Goal: Communication & Community: Answer question/provide support

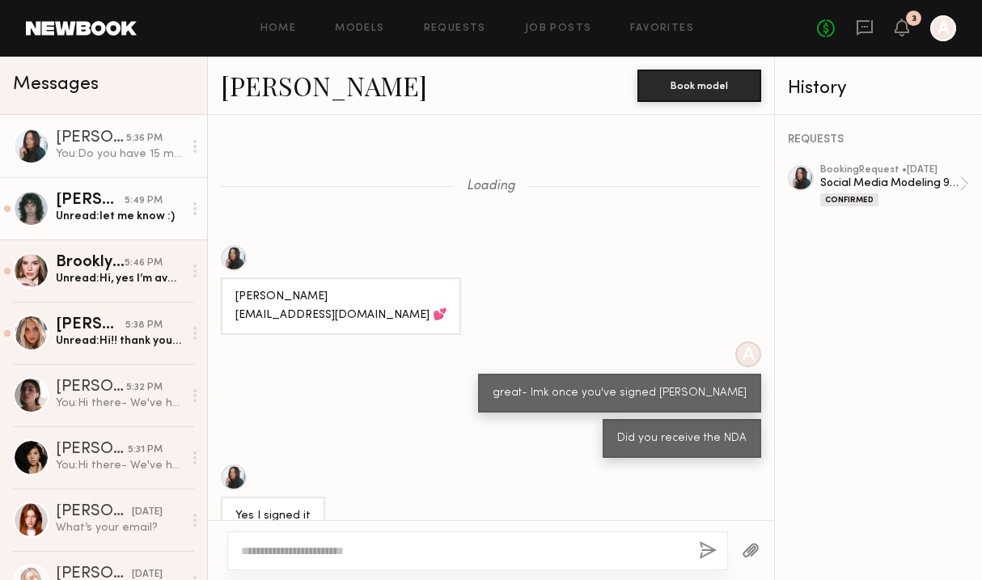
click at [128, 207] on div "5:49 PM" at bounding box center [144, 200] width 38 height 15
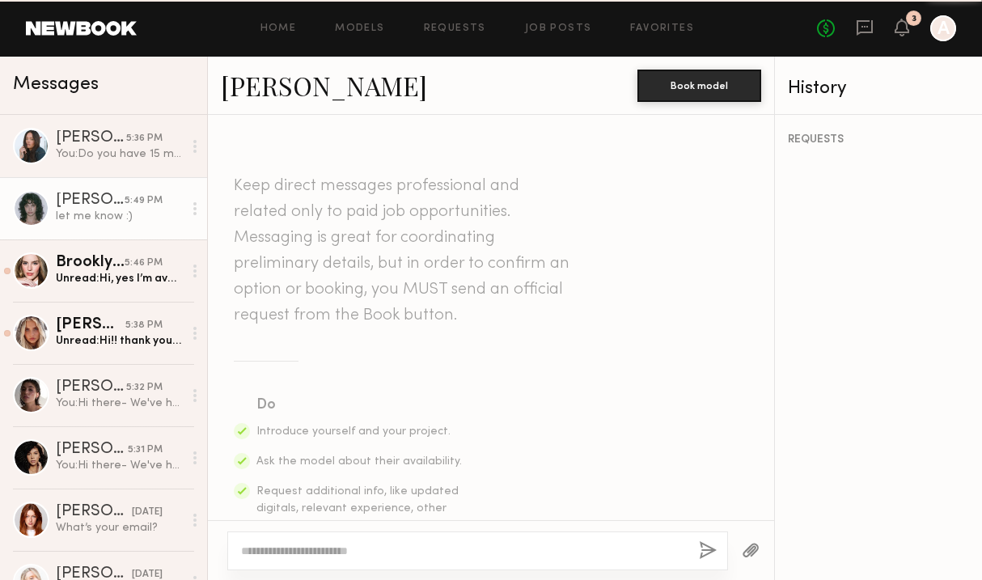
scroll to position [781, 0]
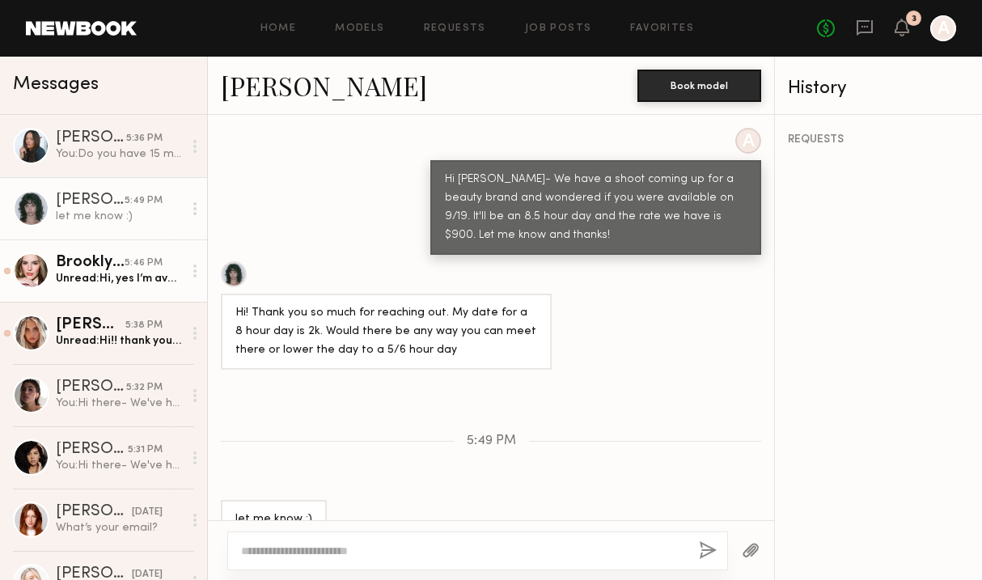
click at [103, 268] on div "Brooklyn B." at bounding box center [90, 263] width 69 height 16
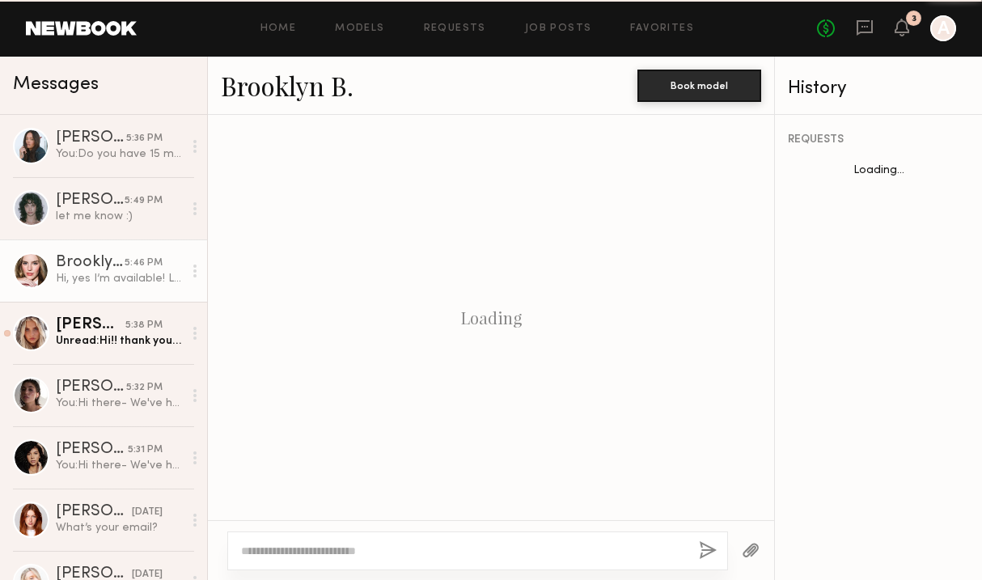
scroll to position [562, 0]
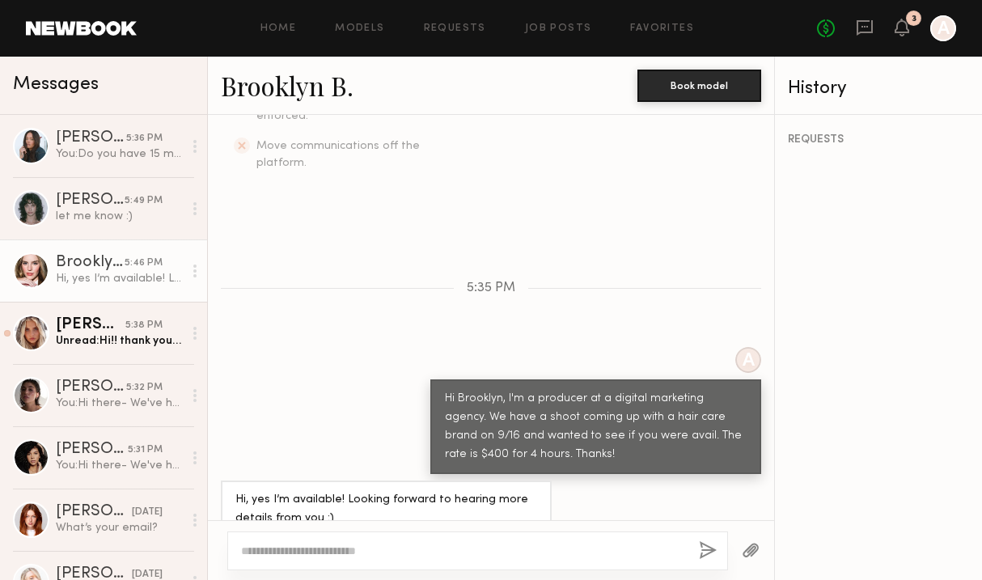
click at [299, 87] on link "Brooklyn B." at bounding box center [287, 85] width 133 height 35
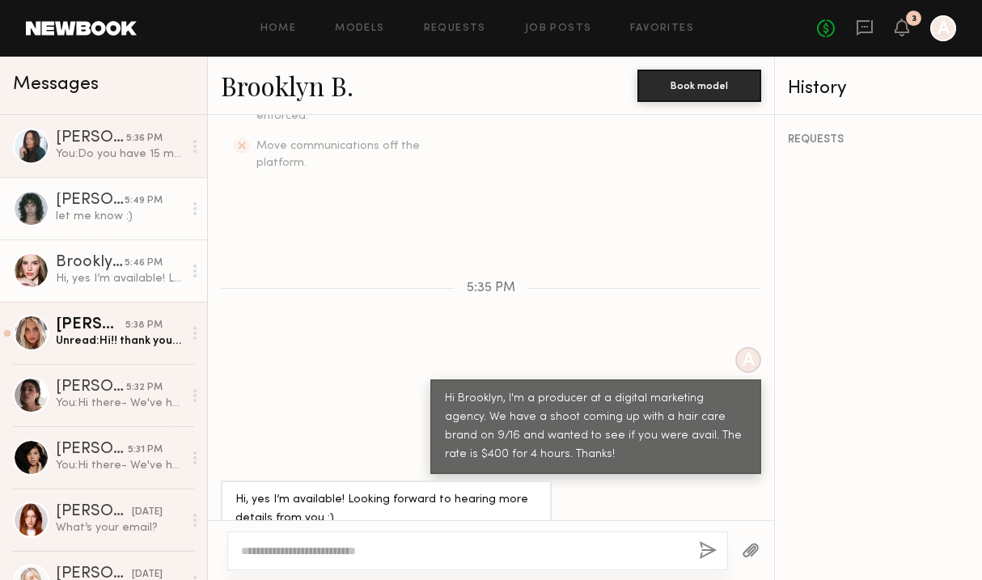
click at [114, 201] on div "[PERSON_NAME]" at bounding box center [90, 200] width 69 height 16
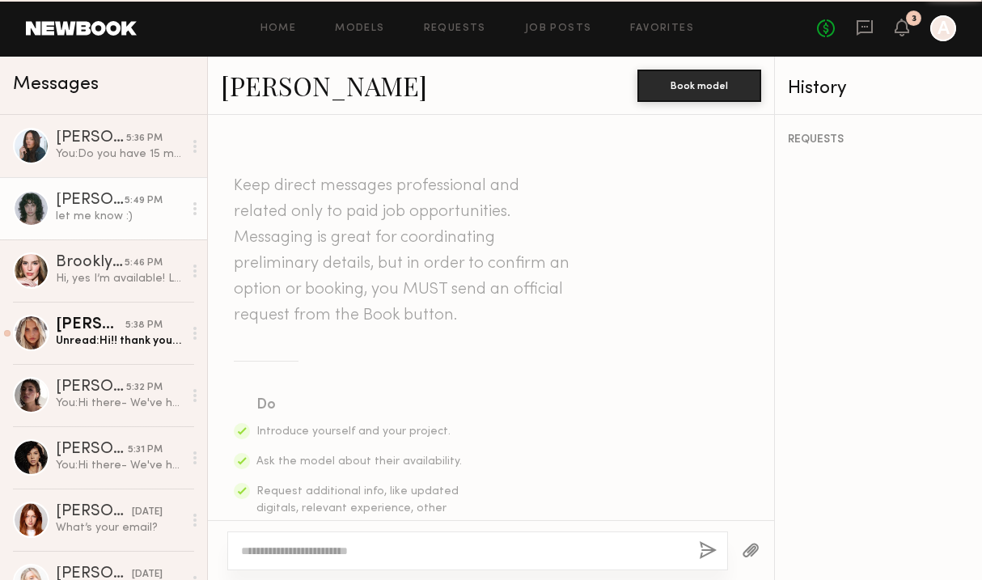
scroll to position [781, 0]
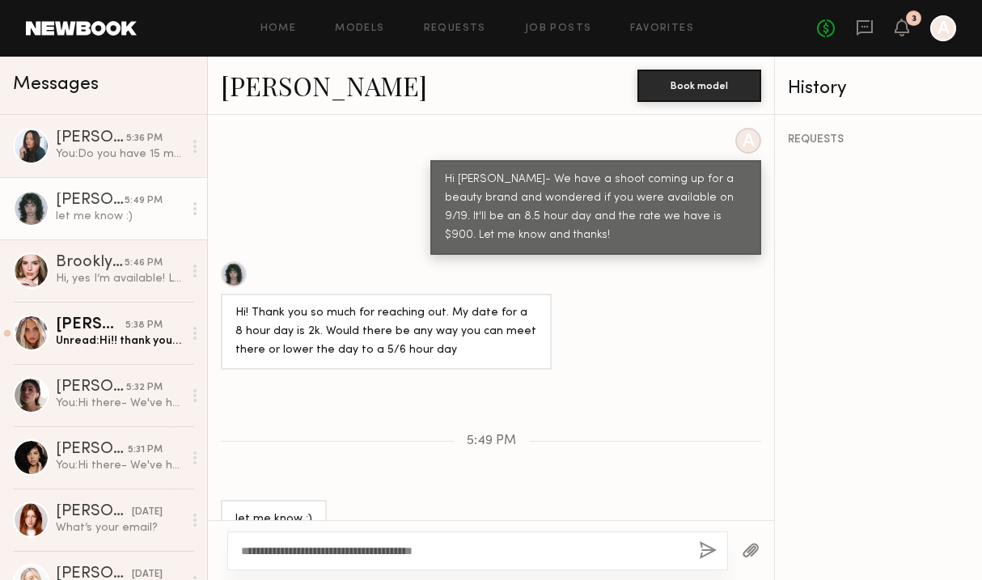
type textarea "**********"
click at [709, 549] on button "button" at bounding box center [708, 551] width 18 height 20
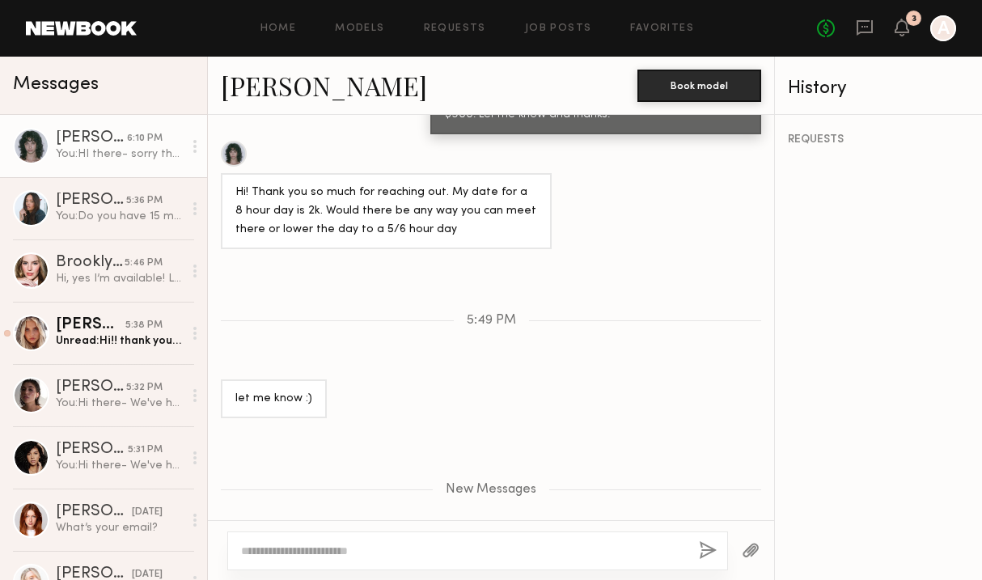
scroll to position [882, 0]
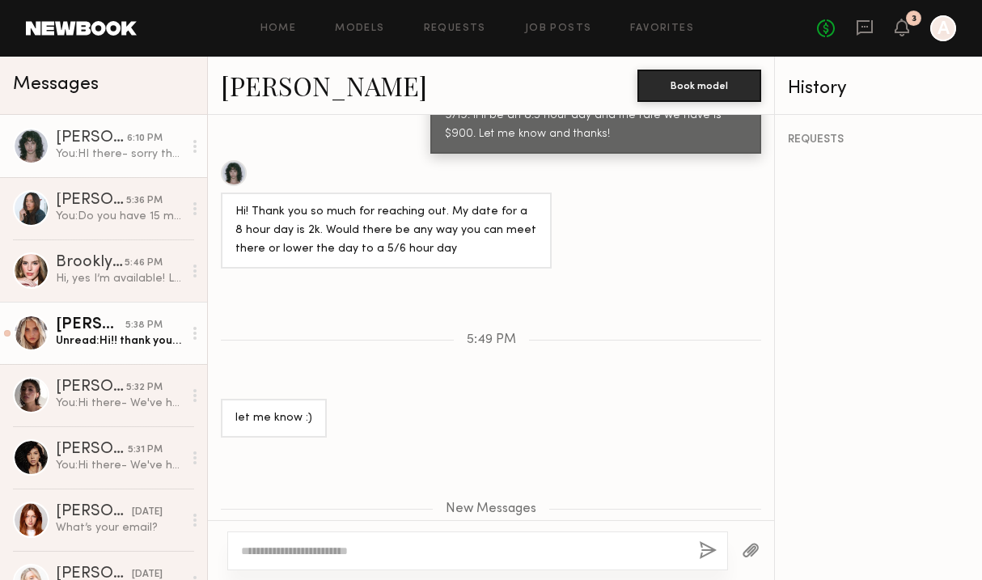
click at [95, 341] on div "Unread: Hi!! thank you so much for reaching out! I would love to work with you …" at bounding box center [119, 340] width 127 height 15
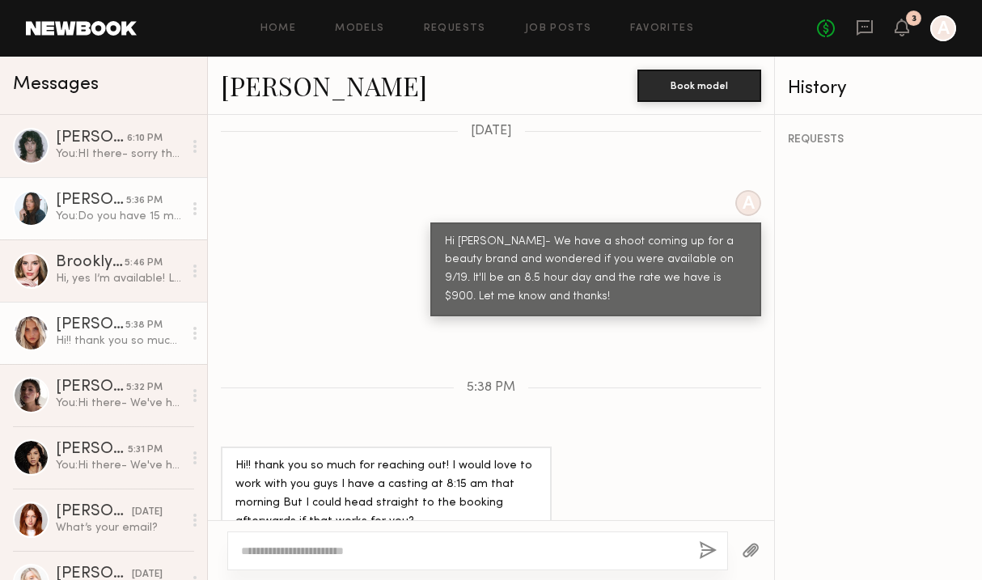
click at [95, 217] on div "You: Do you have 15 mins for a zoom with my director tomorrow to go through the…" at bounding box center [119, 216] width 127 height 15
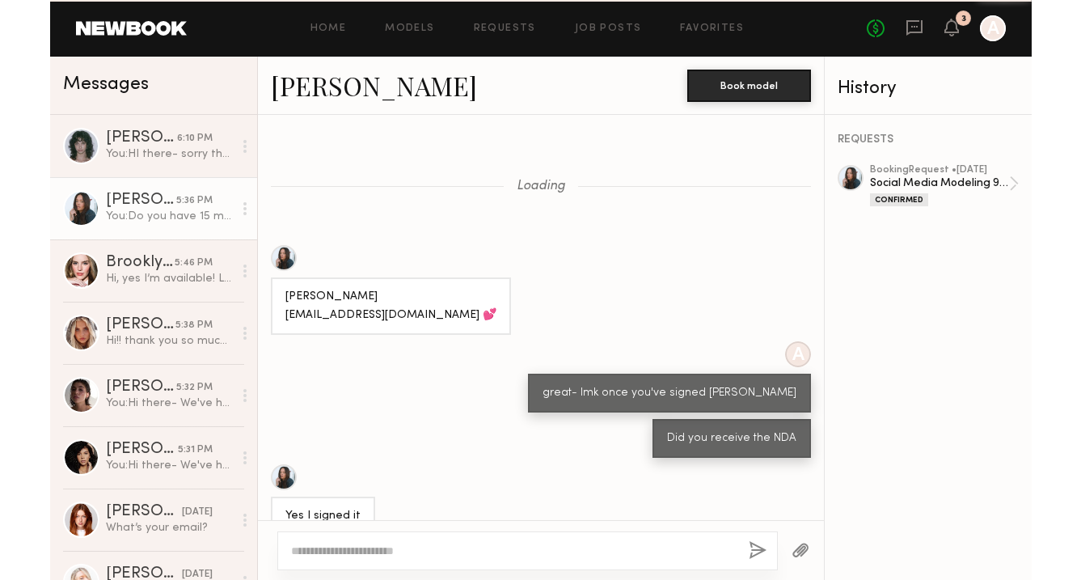
scroll to position [634, 0]
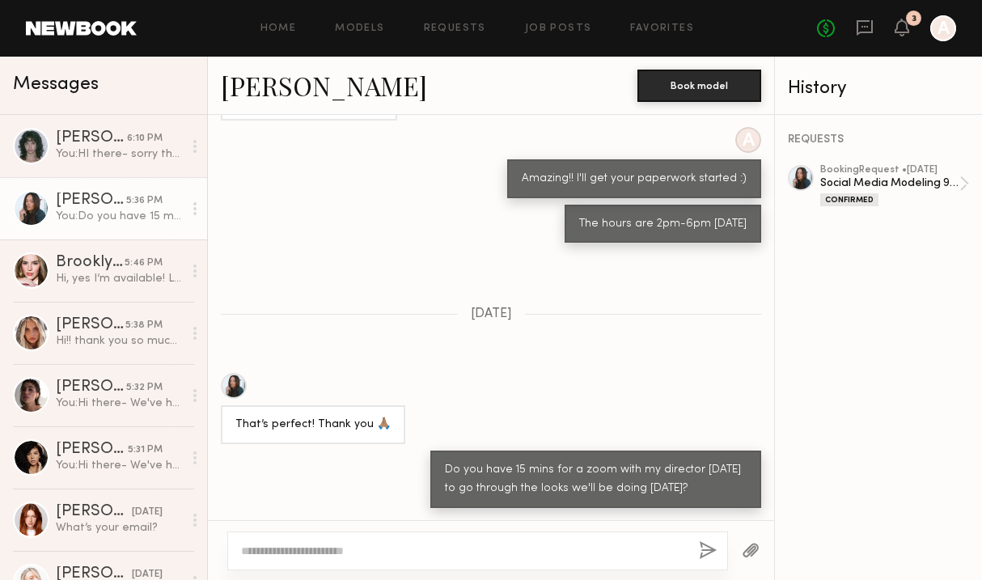
click at [259, 78] on link "[PERSON_NAME]" at bounding box center [324, 85] width 206 height 35
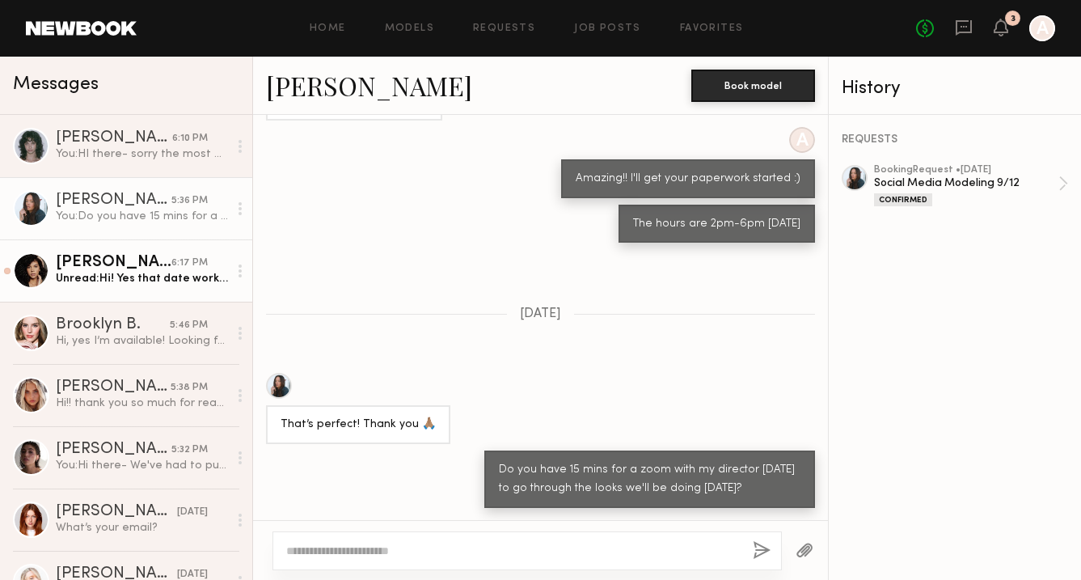
click at [143, 275] on div "Unread: Hi! Yes that date works as well." at bounding box center [142, 278] width 172 height 15
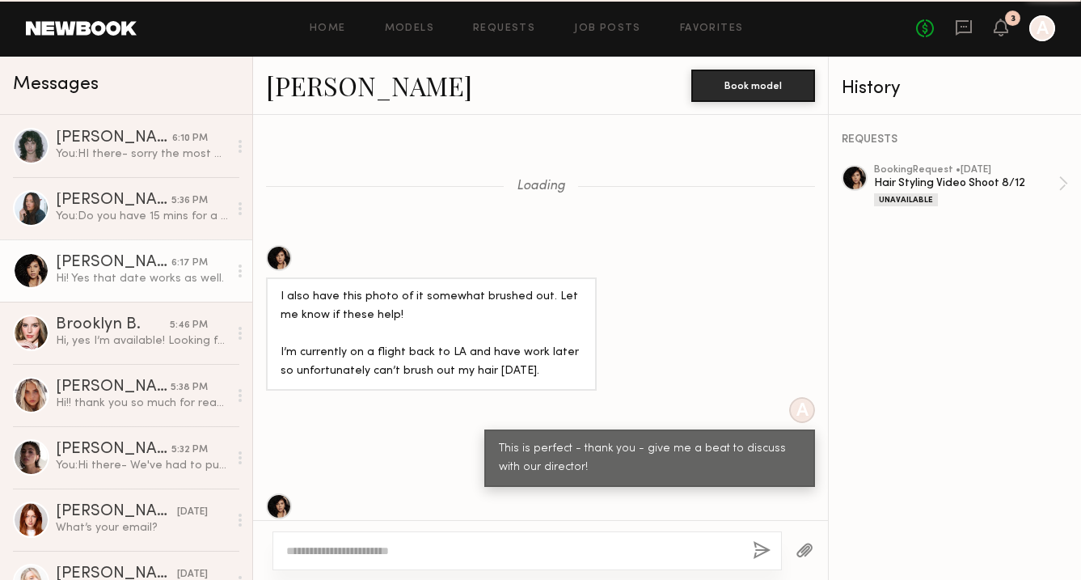
scroll to position [1365, 0]
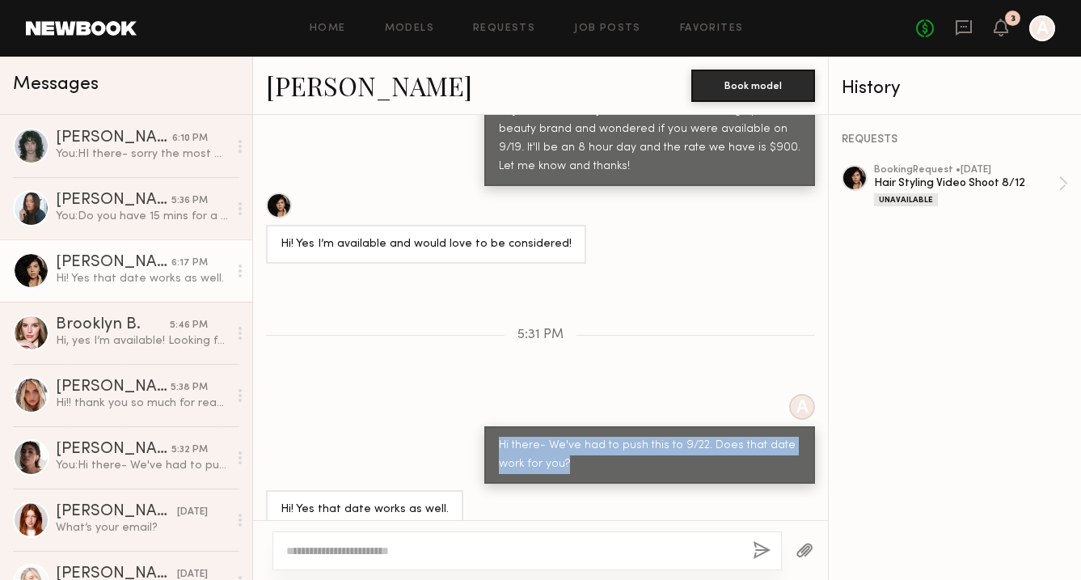
drag, startPoint x: 583, startPoint y: 433, endPoint x: 493, endPoint y: 419, distance: 90.9
click at [494, 426] on div "Hi there- We've had to push this to 9/22. Does that date work for you?" at bounding box center [649, 454] width 331 height 57
copy div "Hi there- We've had to push this to 9/22. Does that date work for you?"
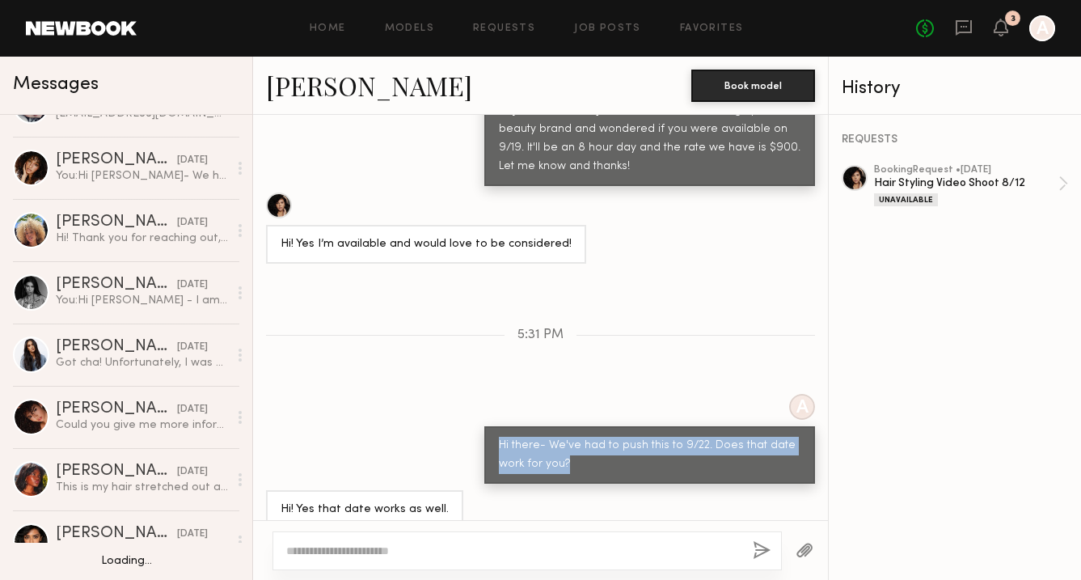
scroll to position [852, 0]
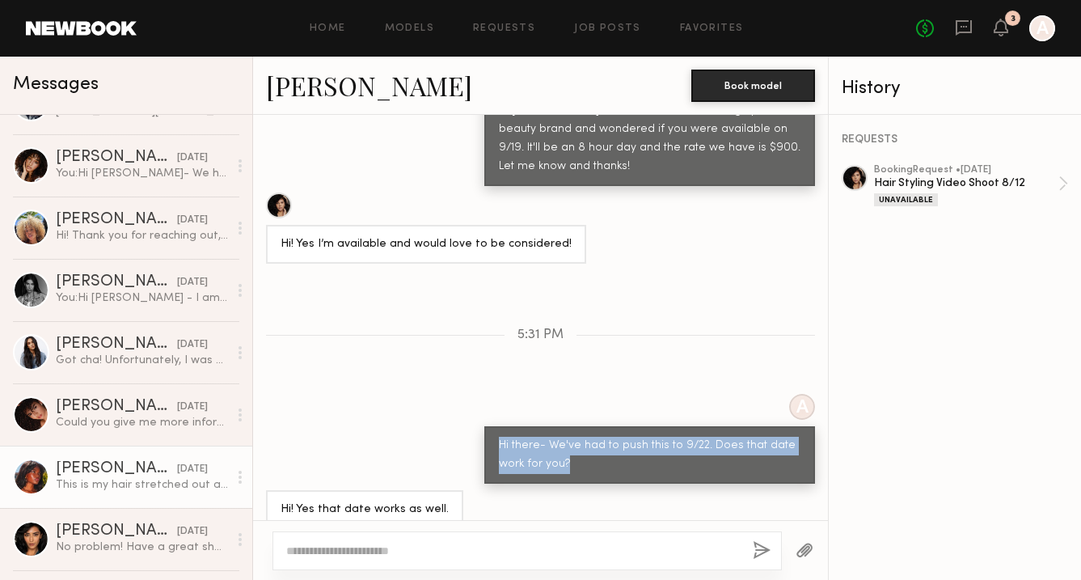
click at [125, 473] on div "Mia H." at bounding box center [116, 469] width 121 height 16
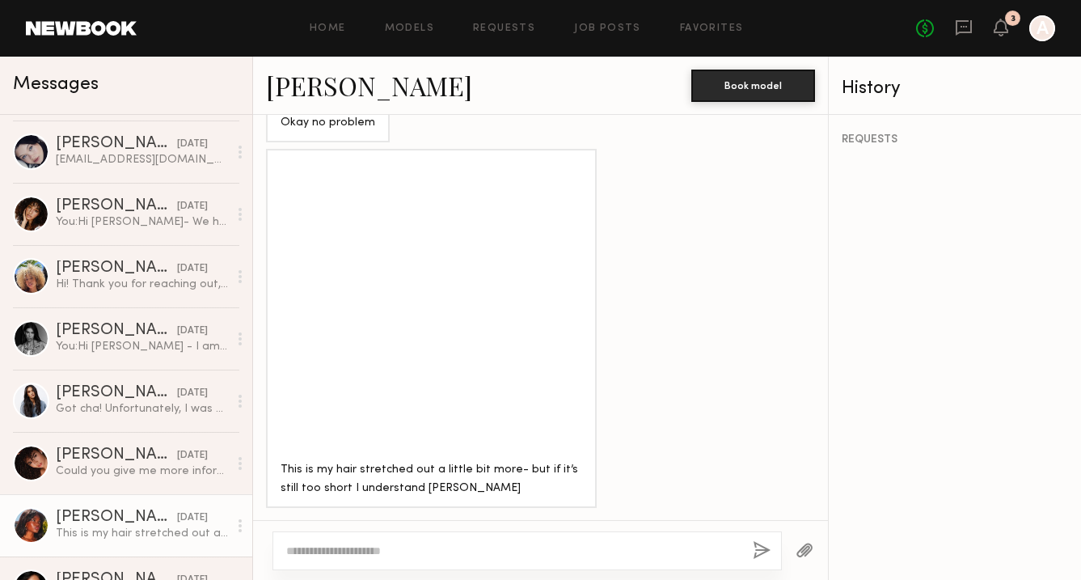
scroll to position [786, 0]
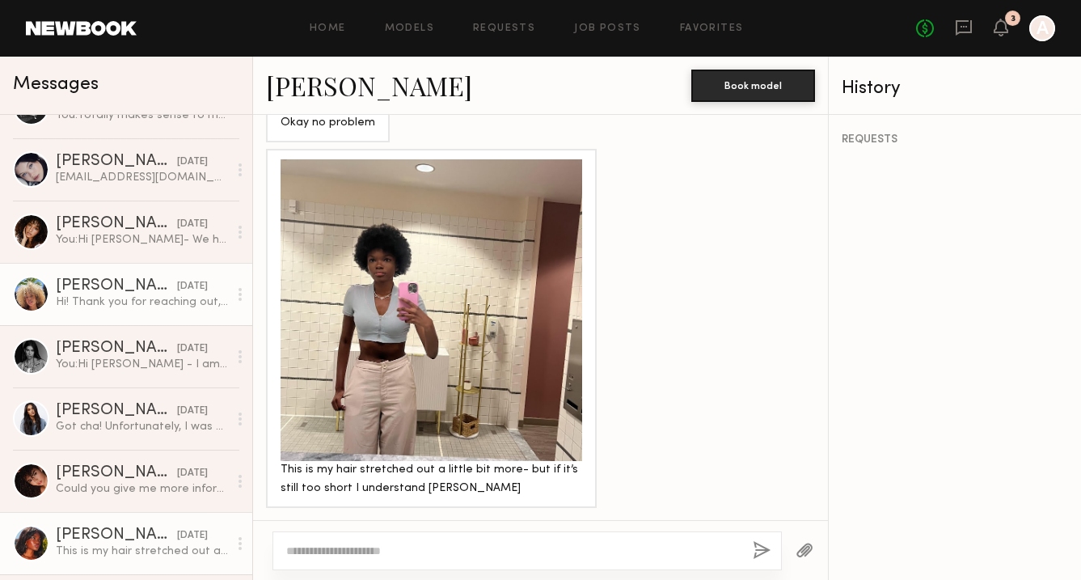
click at [99, 279] on div "[PERSON_NAME]" at bounding box center [116, 286] width 121 height 16
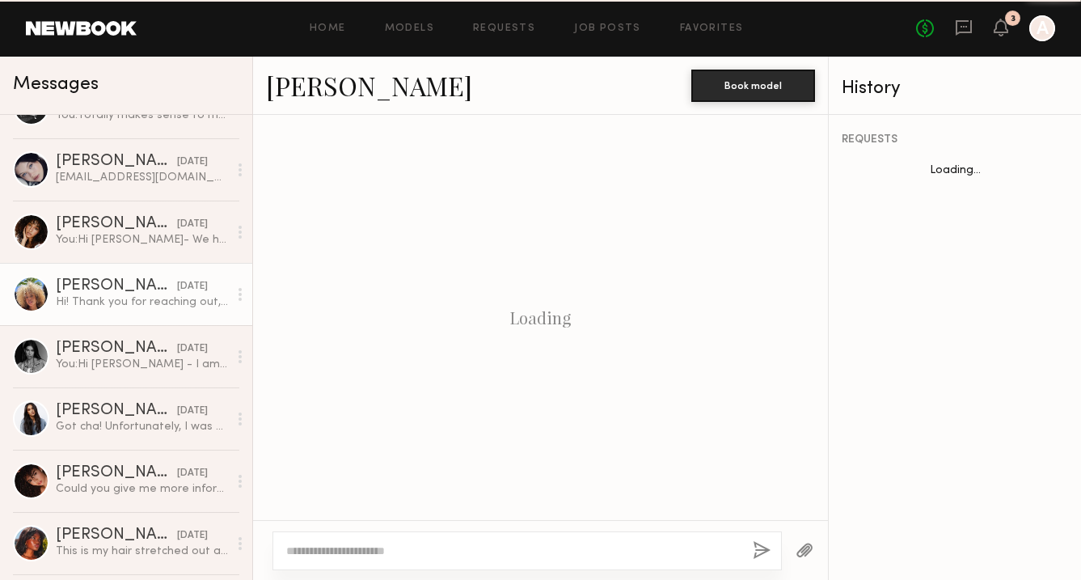
scroll to position [562, 0]
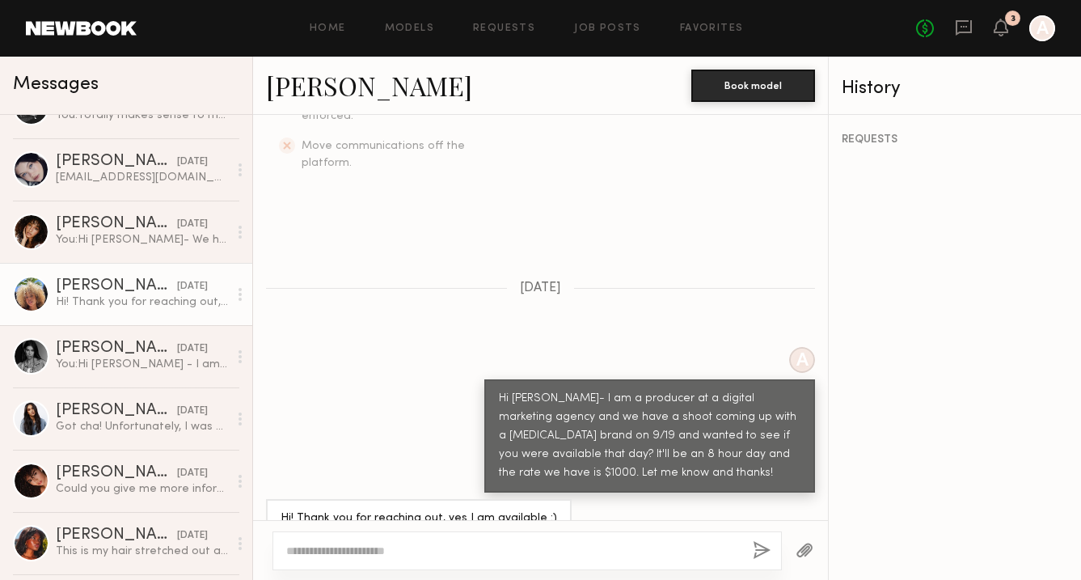
click at [370, 545] on textarea at bounding box center [513, 551] width 454 height 16
type textarea "**********"
click at [755, 552] on button "button" at bounding box center [762, 551] width 18 height 20
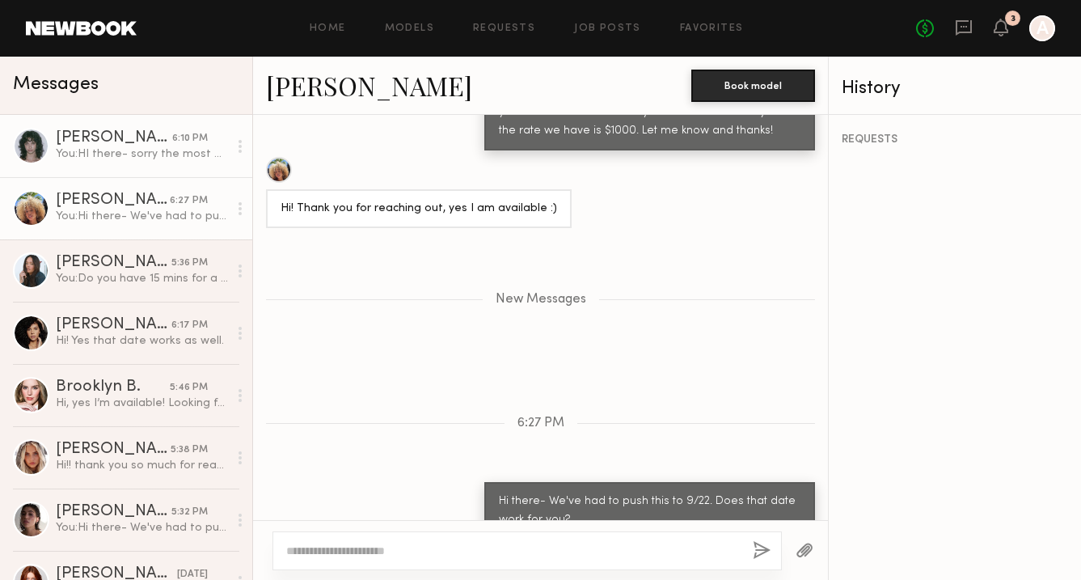
click at [106, 146] on div "You: HI there- sorry the most we can do is 1k." at bounding box center [142, 153] width 172 height 15
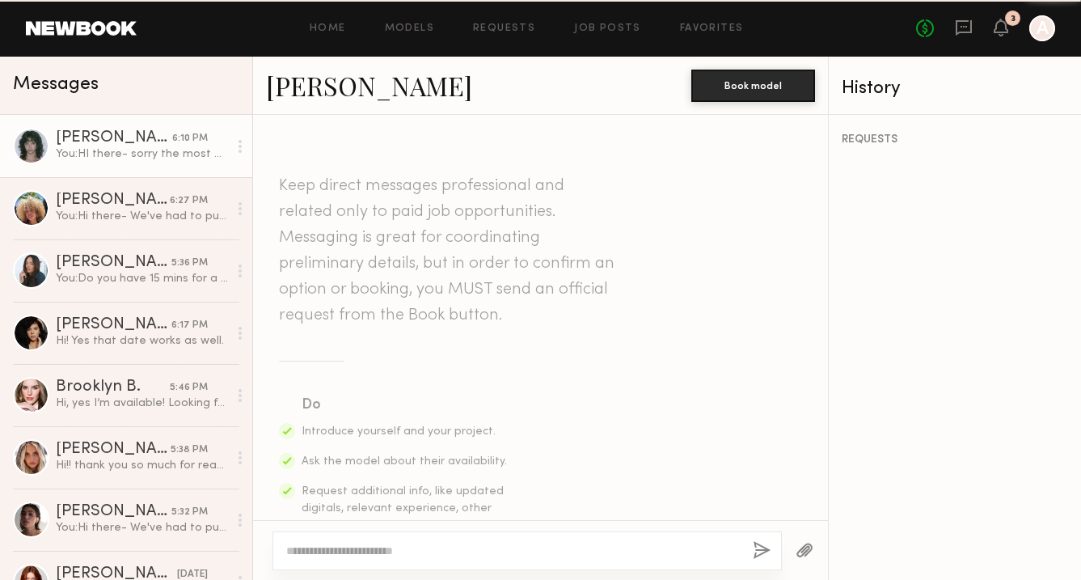
scroll to position [826, 0]
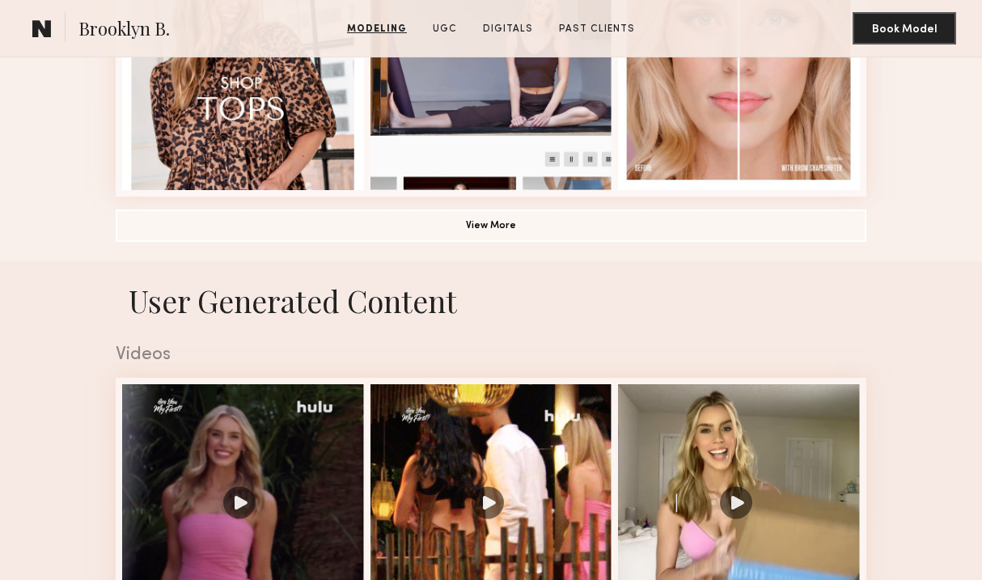
scroll to position [1245, 0]
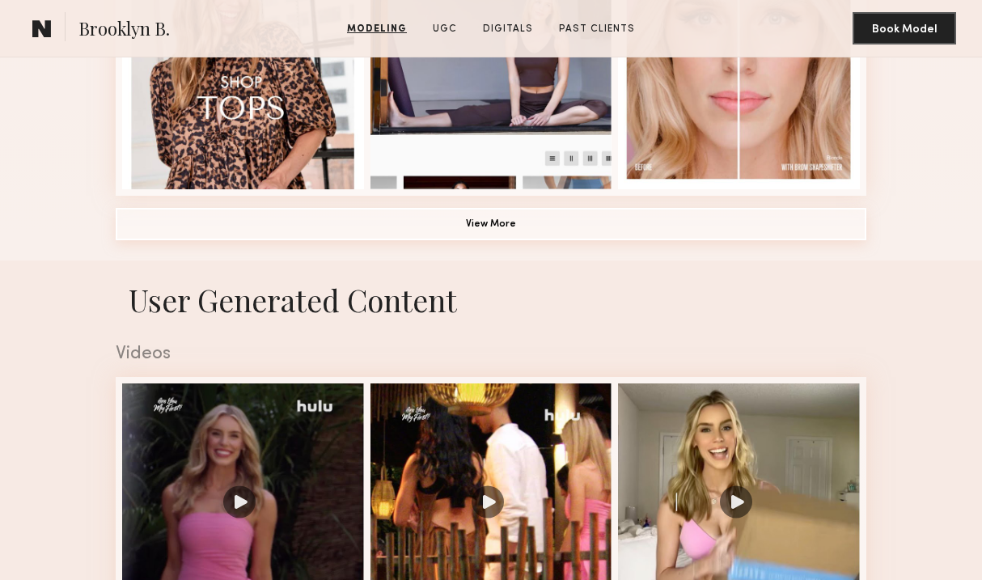
click at [526, 226] on button "View More" at bounding box center [491, 224] width 750 height 32
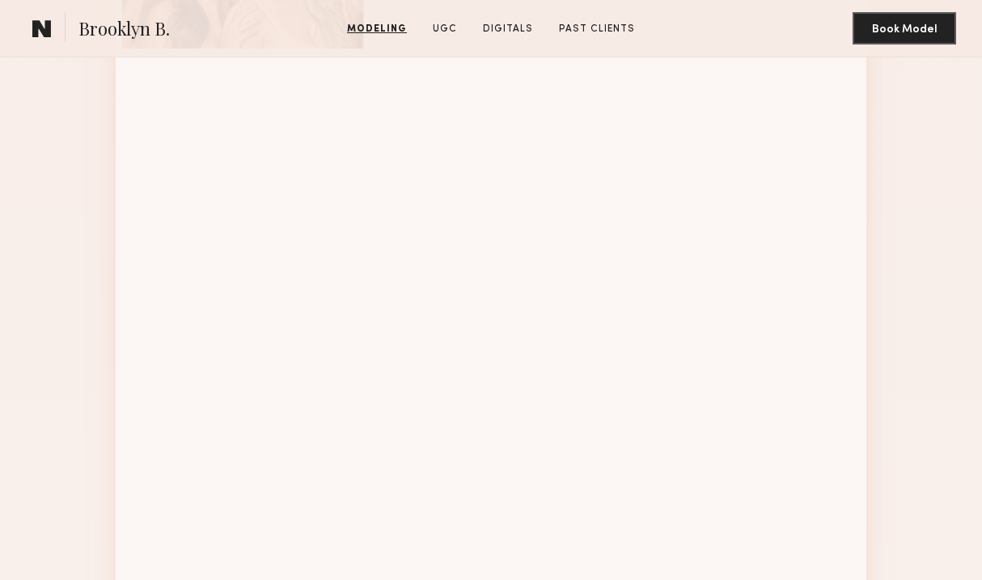
scroll to position [1634, 0]
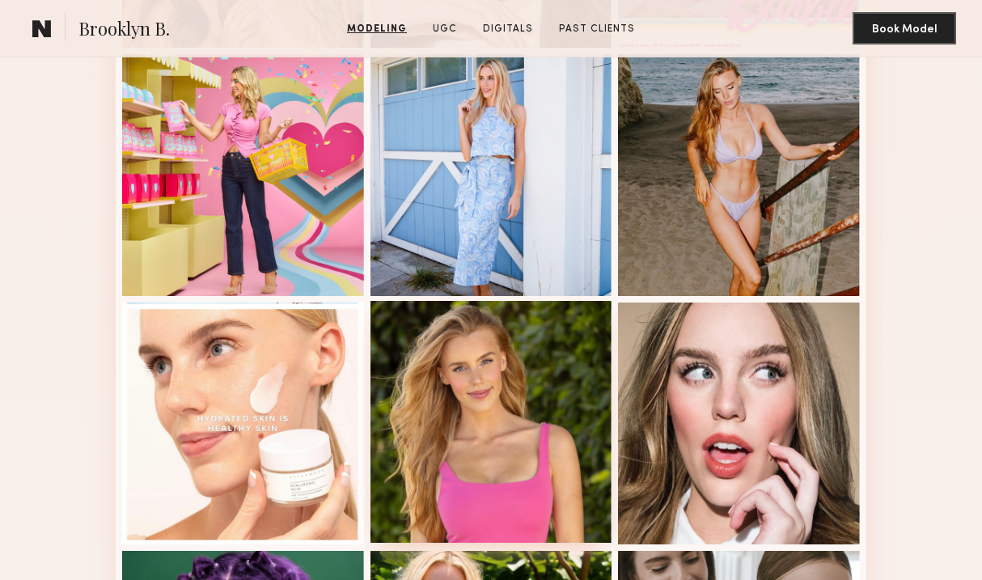
click at [523, 348] on div at bounding box center [491, 422] width 242 height 242
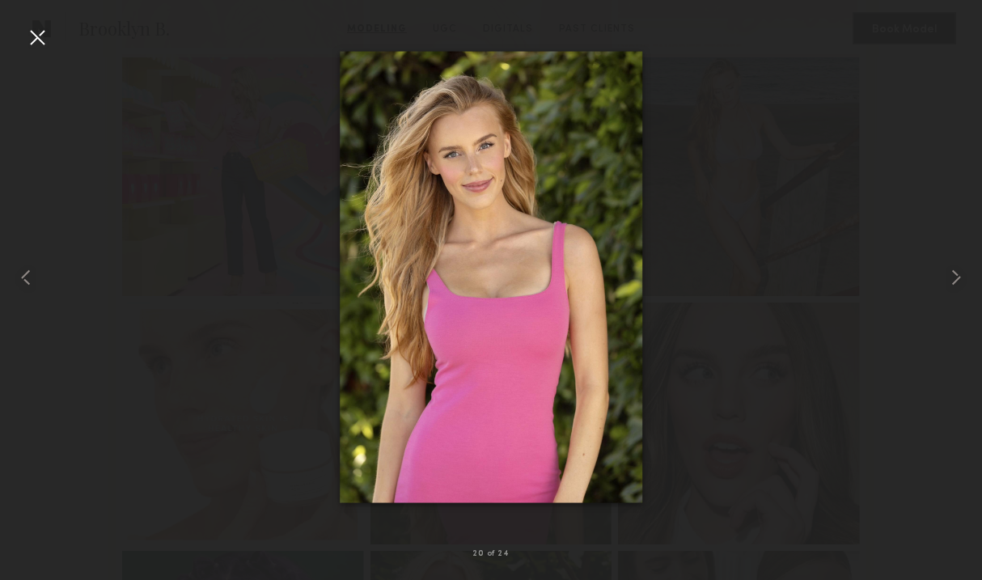
click at [37, 39] on div at bounding box center [37, 37] width 26 height 26
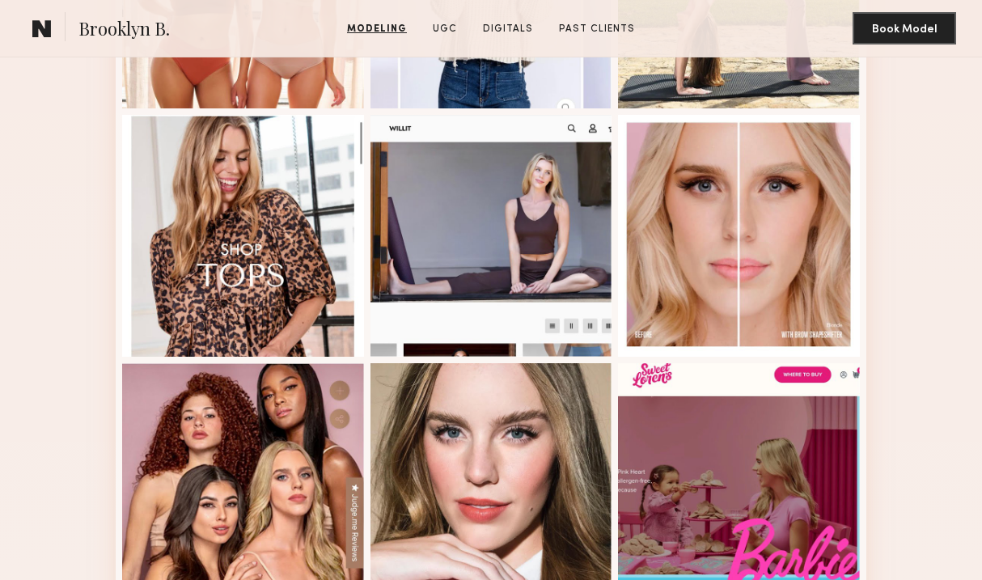
scroll to position [0, 0]
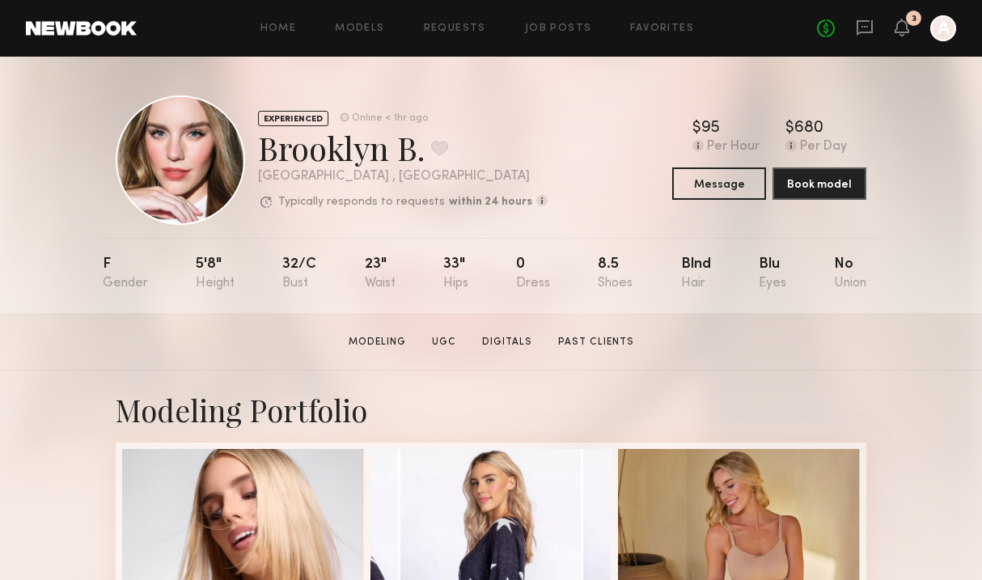
click at [99, 281] on div "EXPERIENCED Online < 1hr ago Brooklyn B. Favorite Los Angeles , CA Typically re…" at bounding box center [491, 185] width 982 height 256
click at [859, 31] on icon at bounding box center [864, 27] width 16 height 15
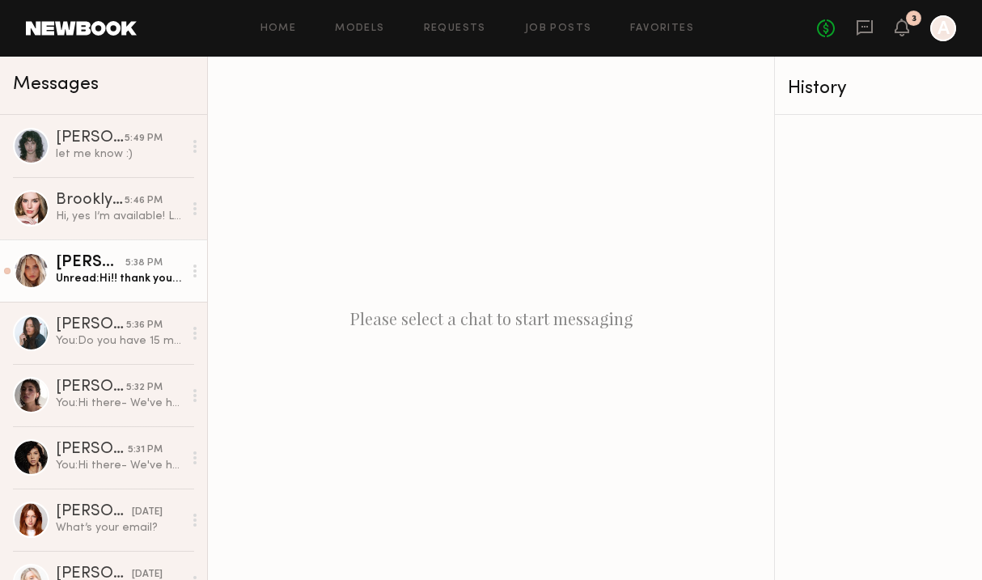
click at [93, 256] on div "[PERSON_NAME]" at bounding box center [91, 263] width 70 height 16
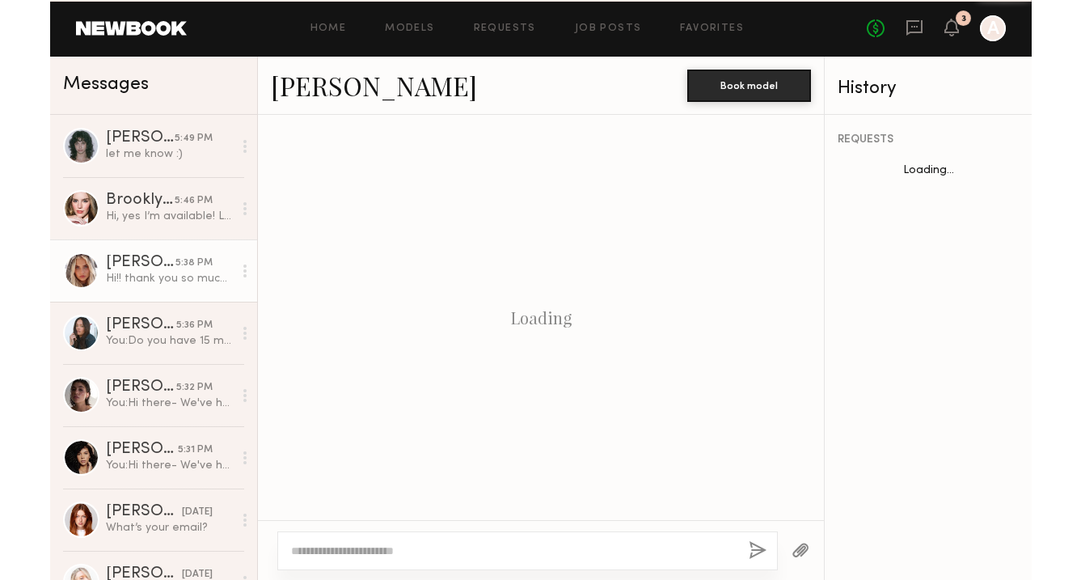
scroll to position [1660, 0]
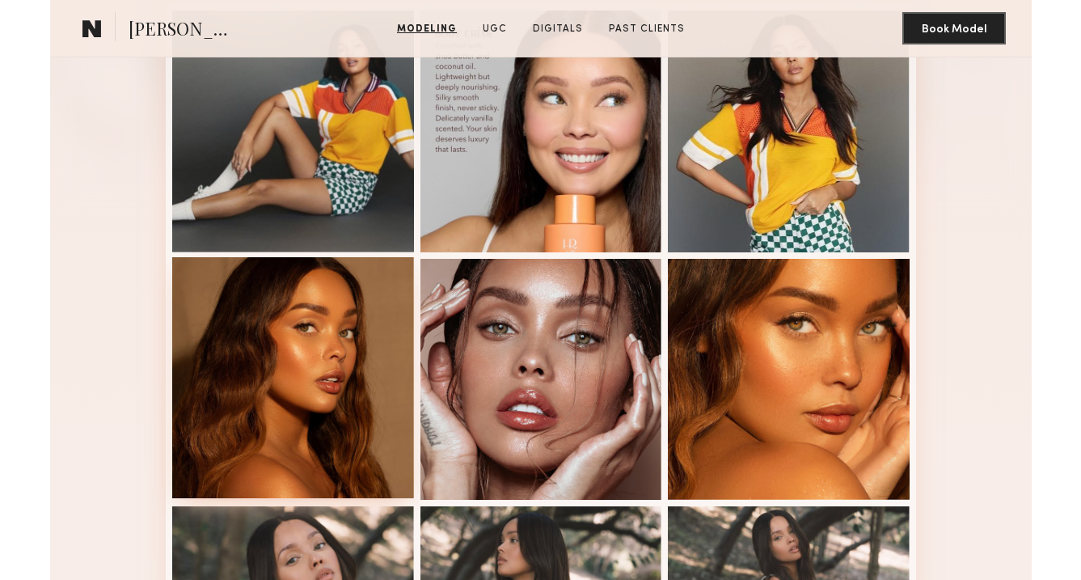
scroll to position [443, 0]
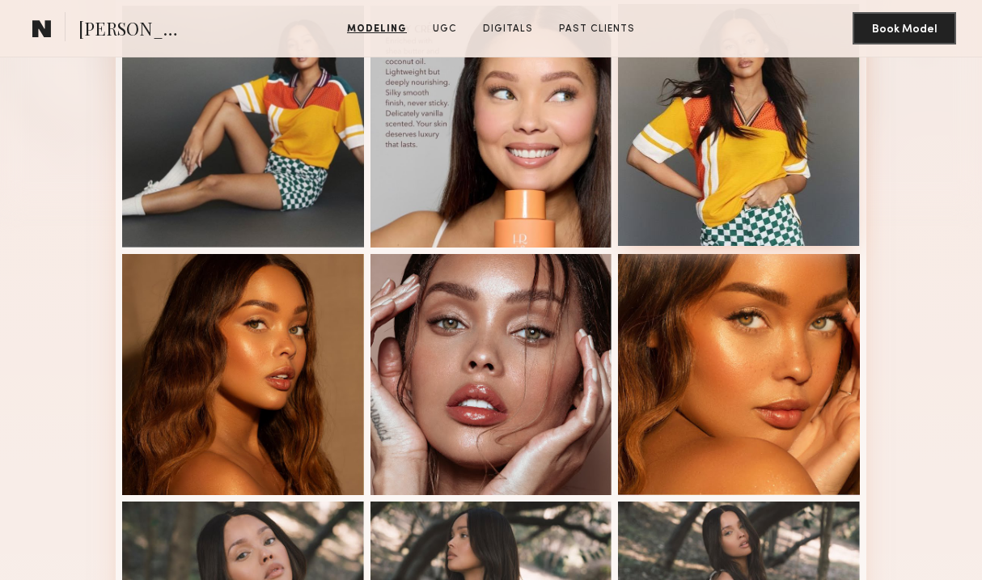
click at [790, 123] on div at bounding box center [739, 125] width 242 height 242
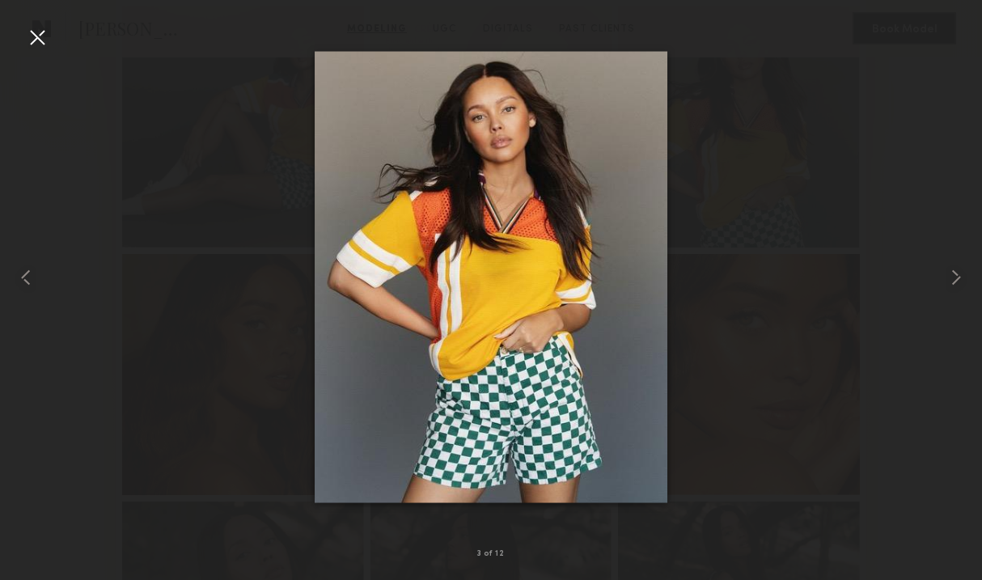
click at [33, 42] on div at bounding box center [37, 37] width 26 height 26
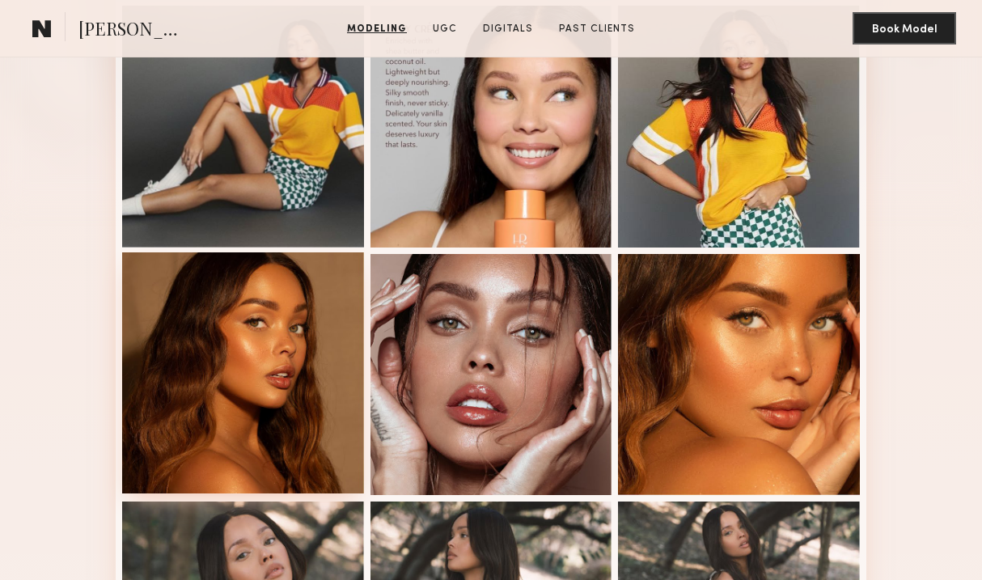
click at [255, 391] on div at bounding box center [243, 373] width 242 height 242
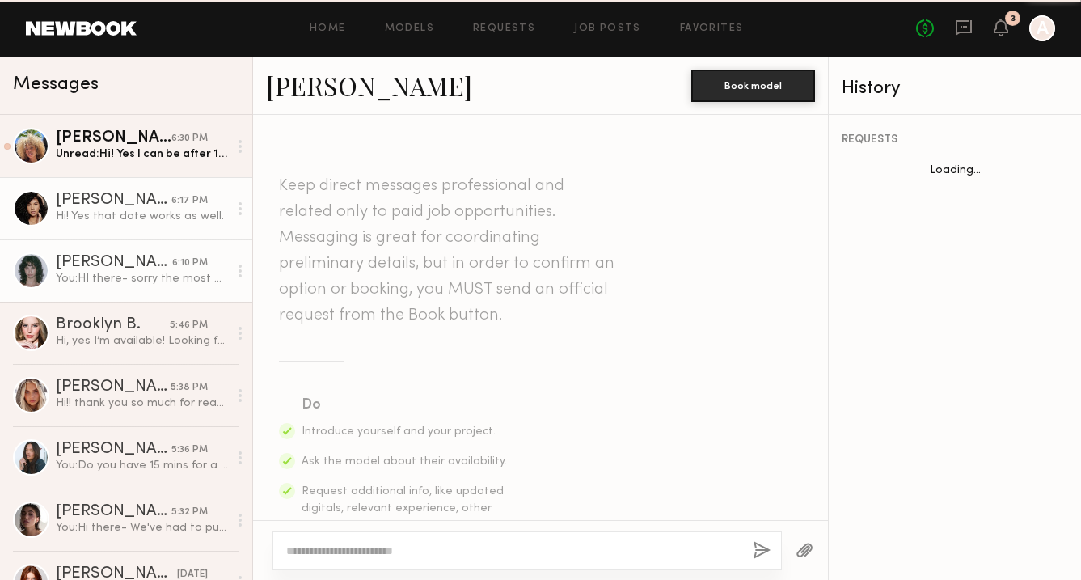
scroll to position [826, 0]
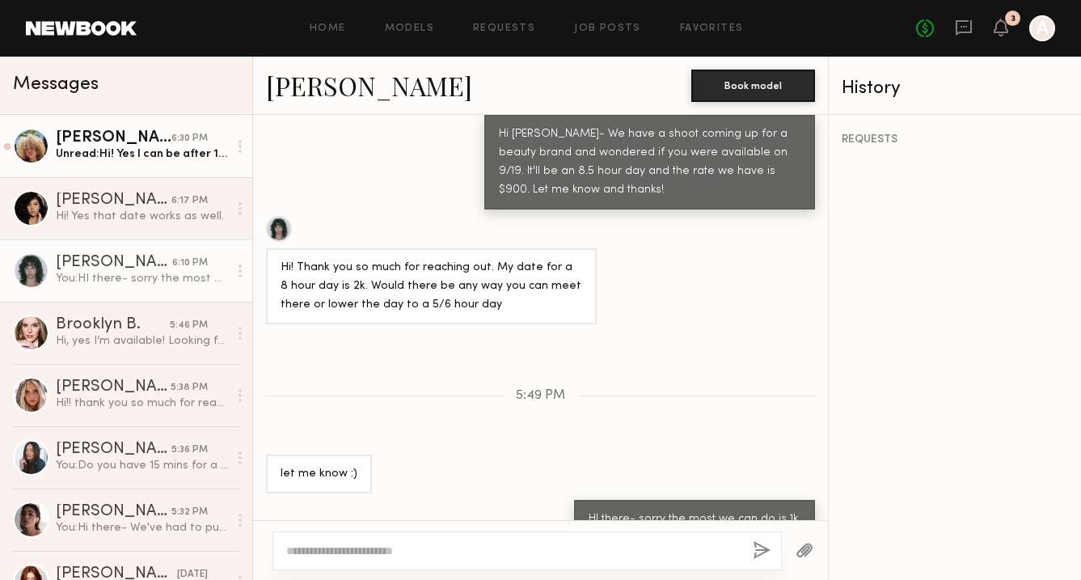
click at [108, 145] on div "[PERSON_NAME]" at bounding box center [114, 138] width 116 height 16
